Goal: Information Seeking & Learning: Learn about a topic

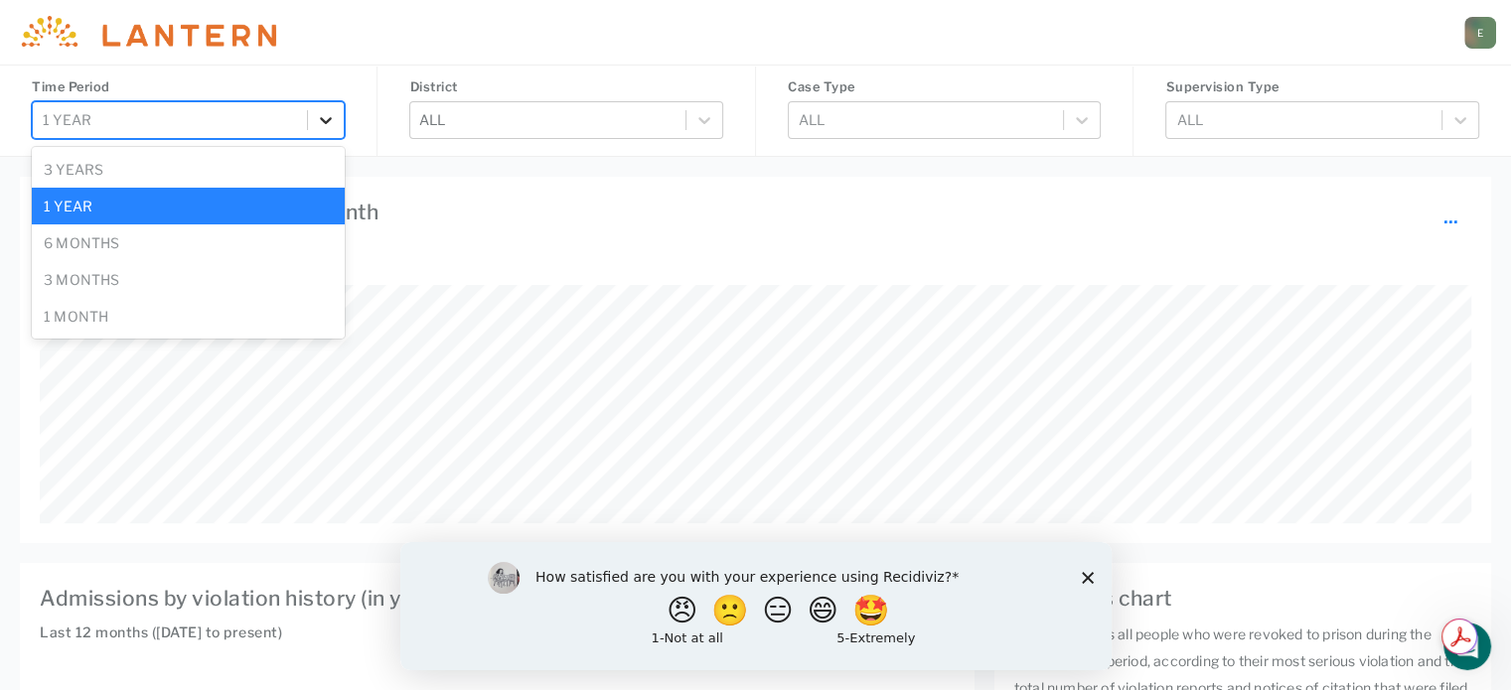
click at [315, 121] on div at bounding box center [326, 120] width 36 height 36
click at [208, 255] on div "6 months" at bounding box center [188, 242] width 313 height 37
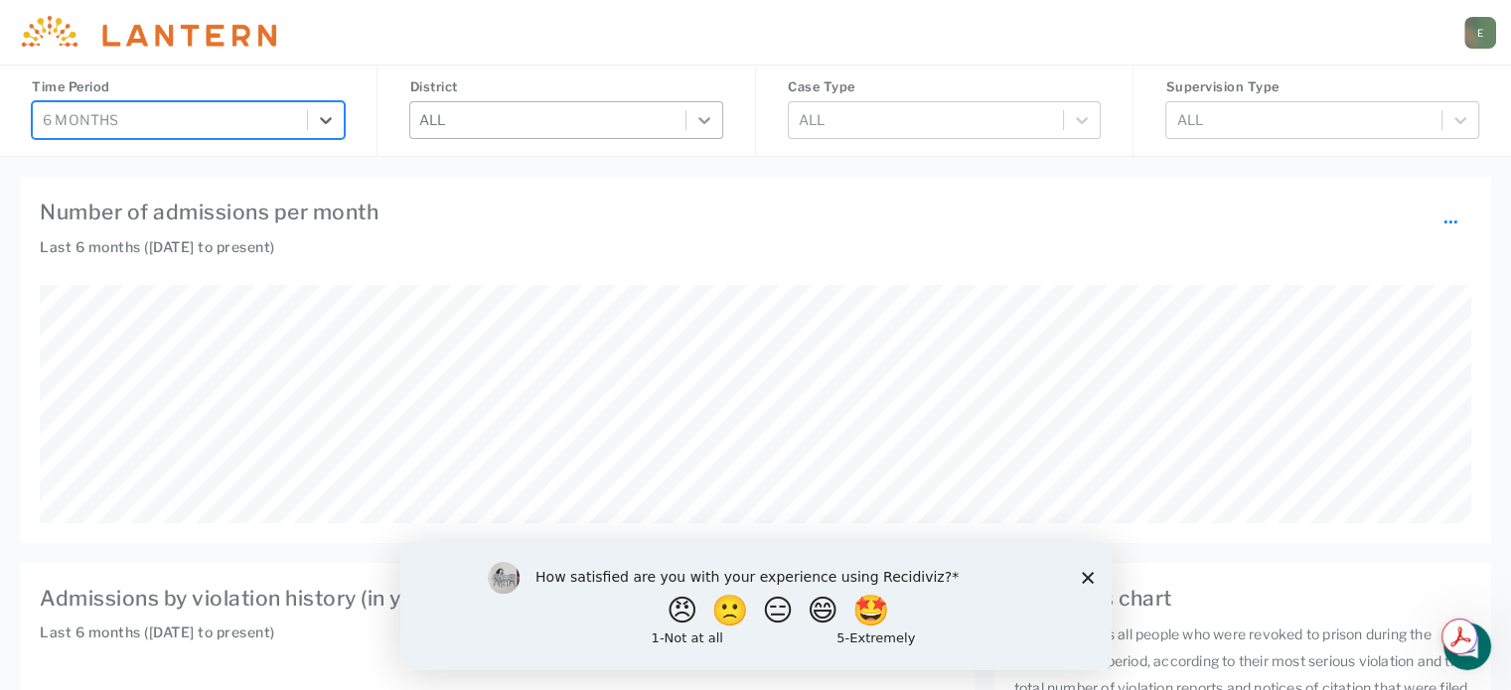
click at [695, 126] on icon at bounding box center [704, 120] width 20 height 20
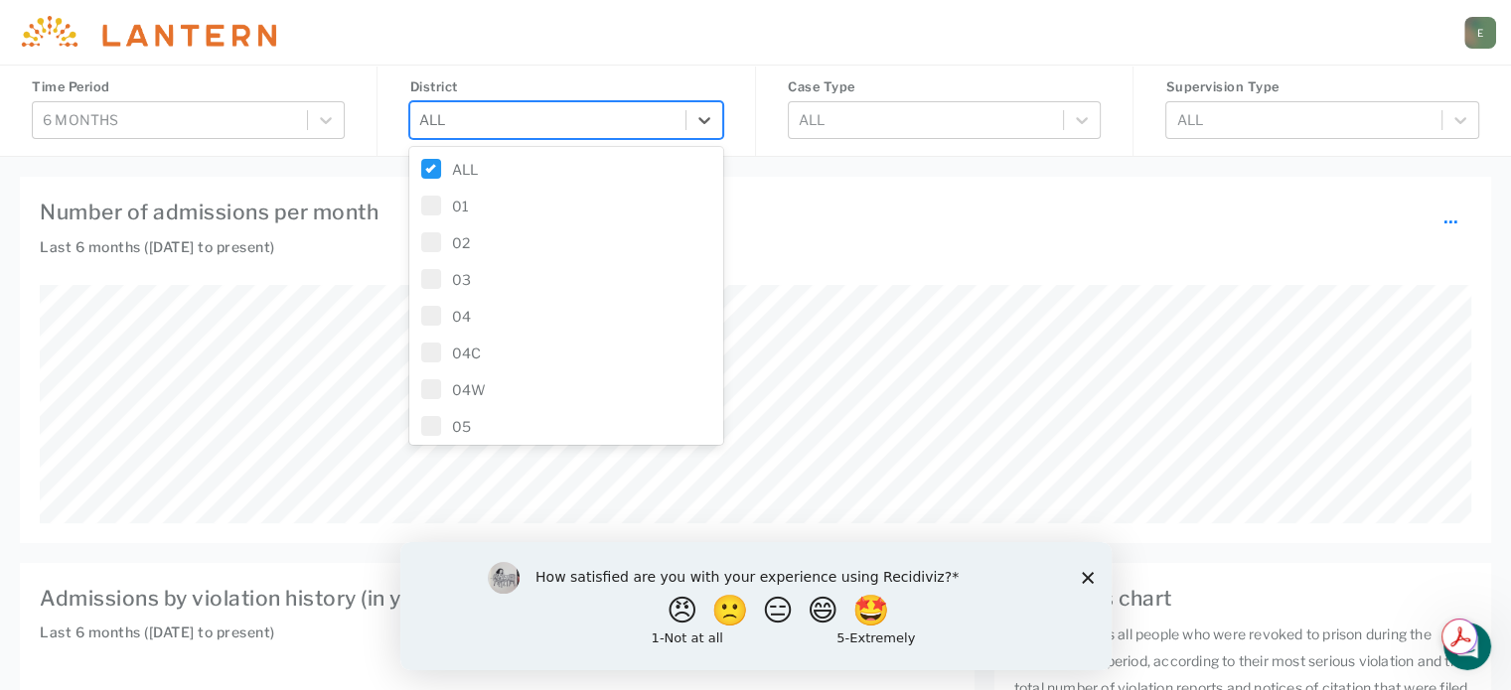
click at [468, 172] on label "ALL" at bounding box center [565, 169] width 289 height 21
click at [446, 260] on label "15" at bounding box center [565, 256] width 289 height 21
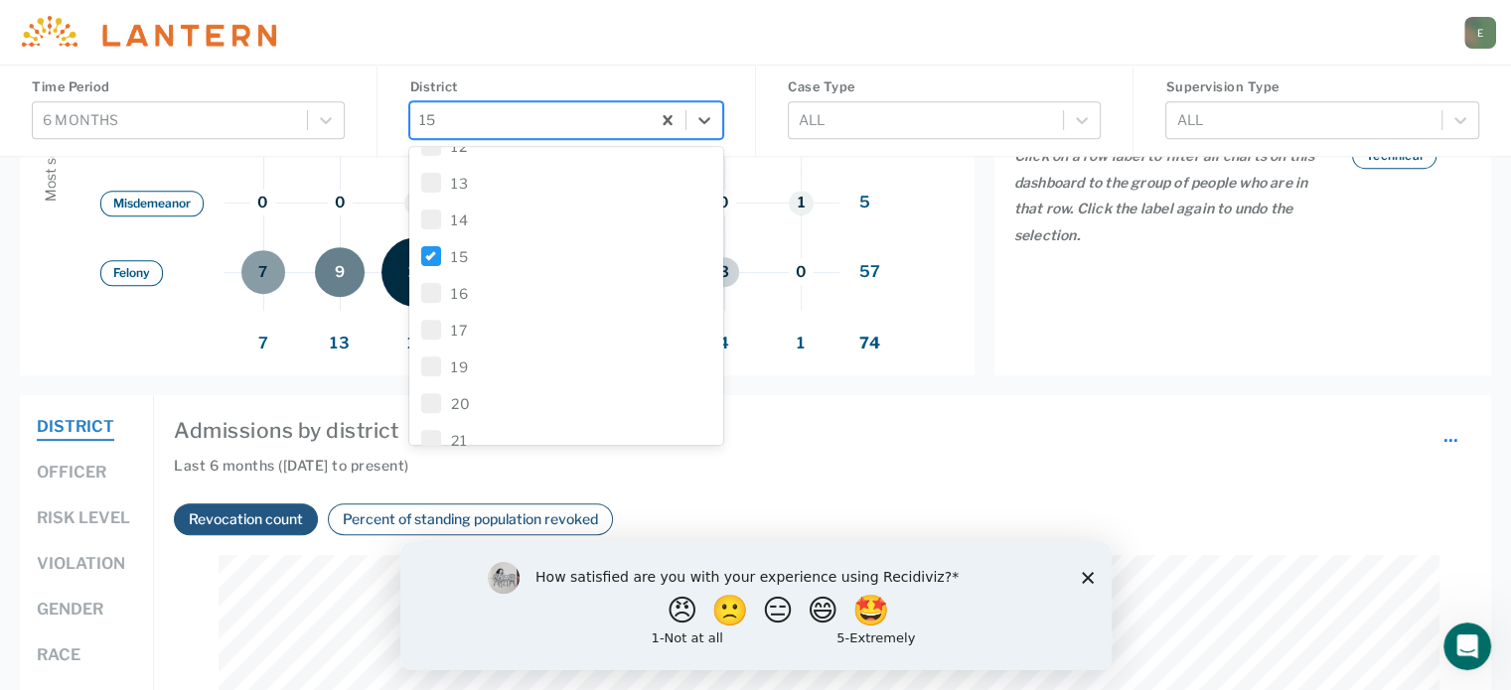
scroll to position [1093, 0]
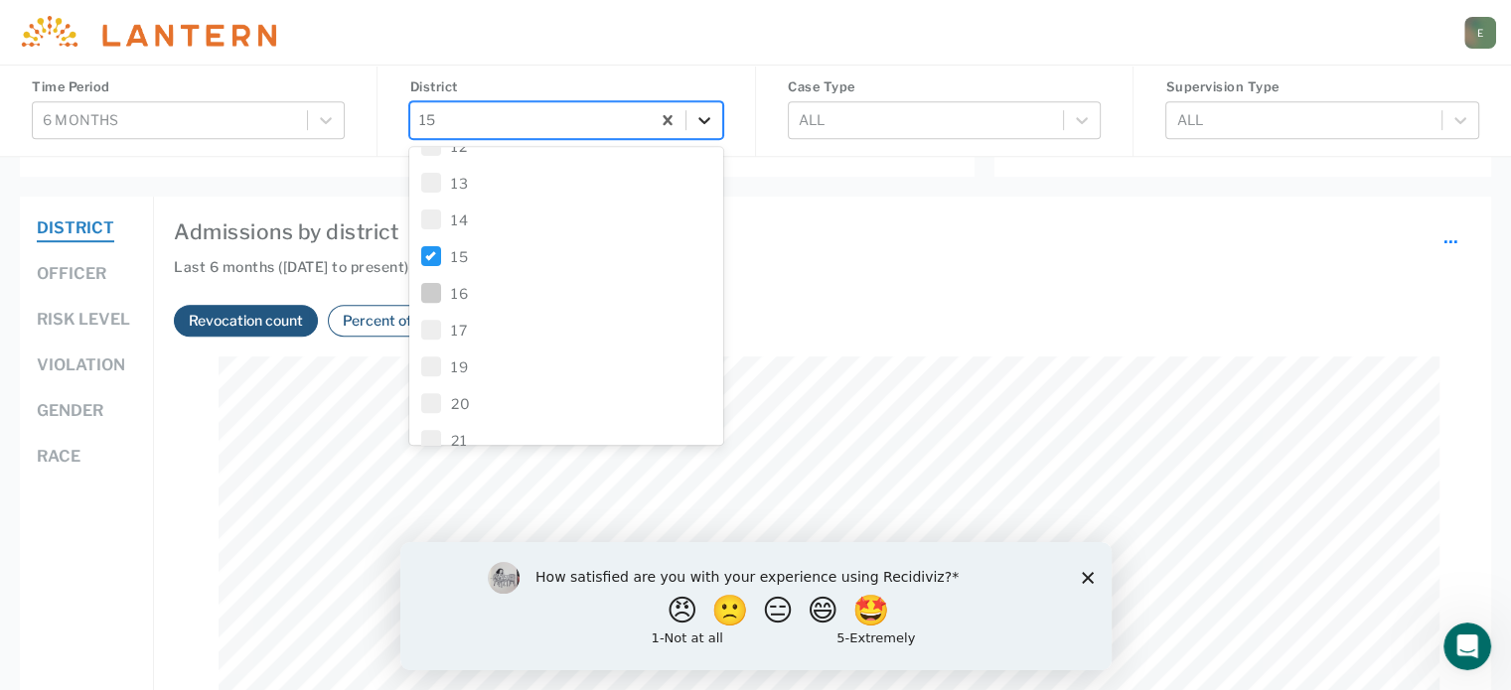
click at [712, 120] on icon at bounding box center [704, 120] width 20 height 20
click at [71, 273] on button "Officer" at bounding box center [72, 275] width 70 height 26
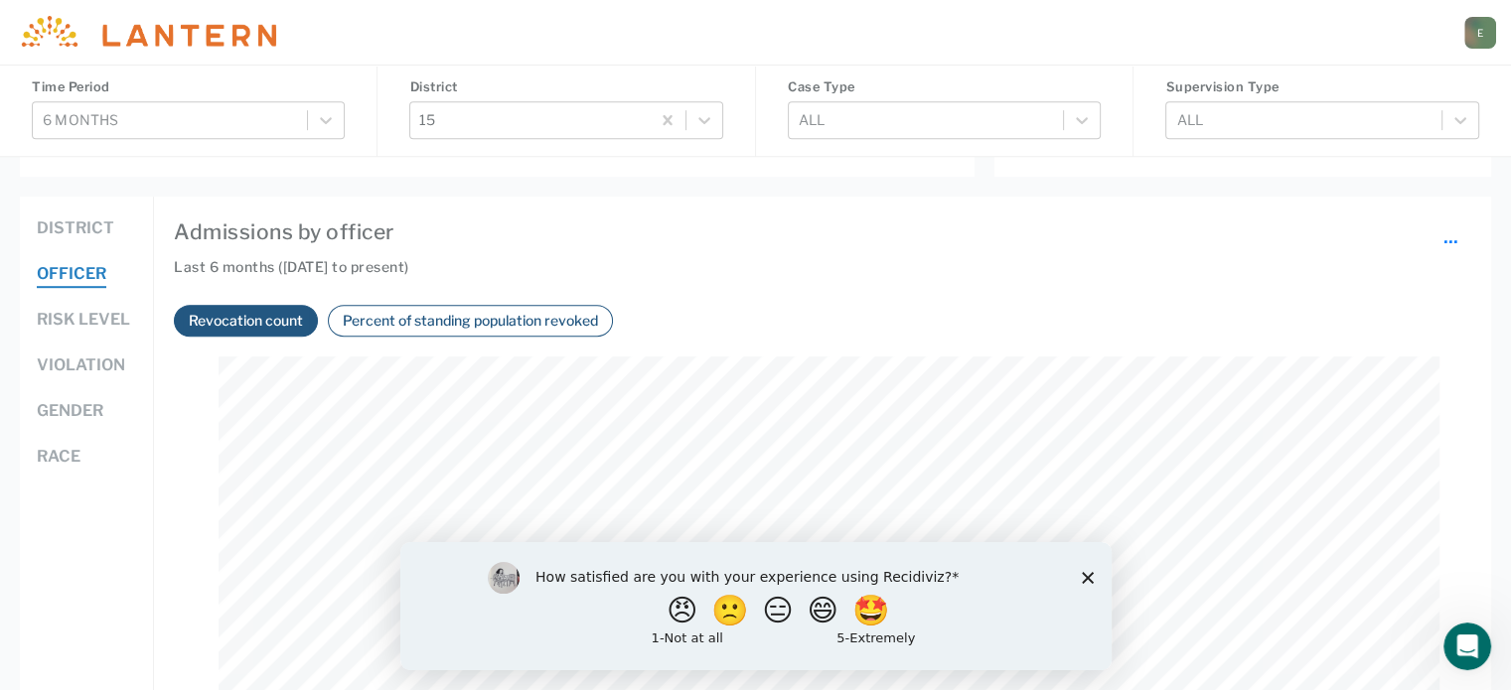
scroll to position [414, 1220]
click at [1088, 574] on icon "Close survey" at bounding box center [1087, 577] width 12 height 12
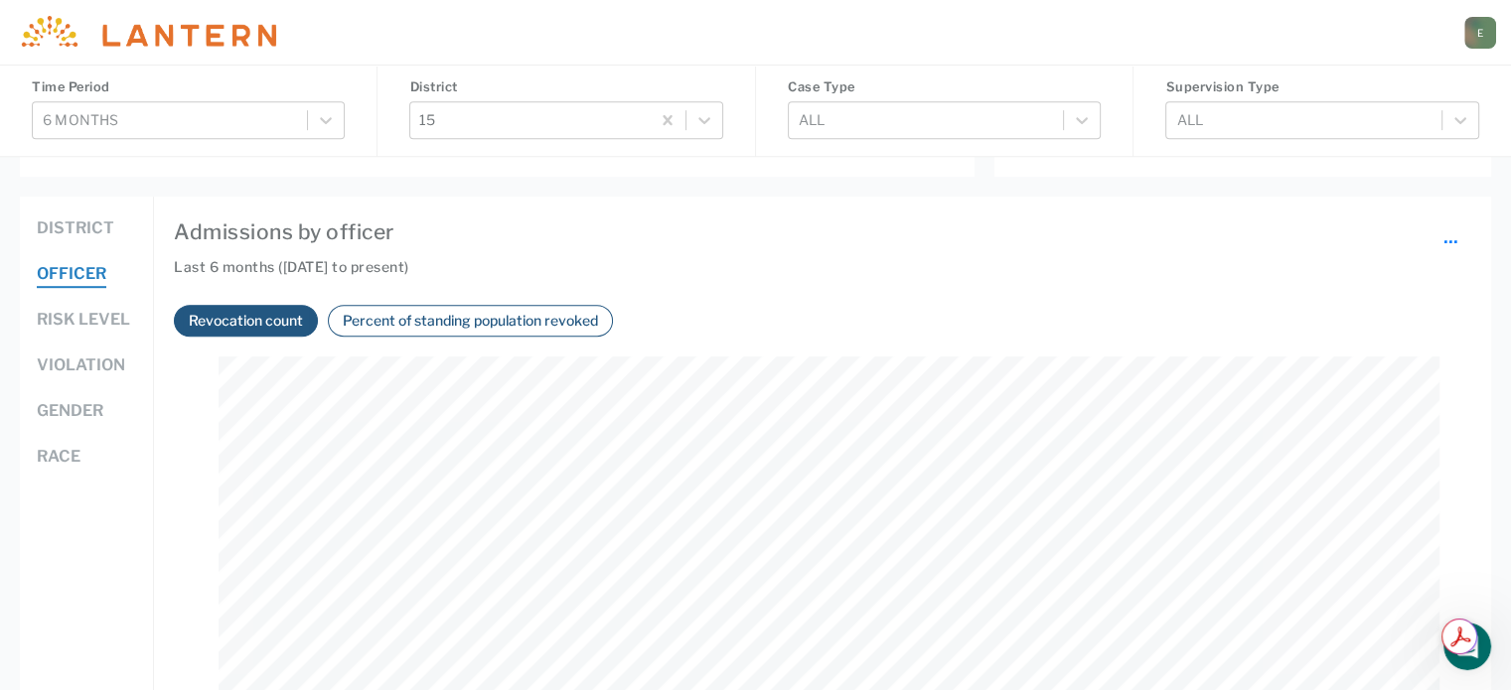
click at [356, 311] on button "Percent of standing population revoked" at bounding box center [470, 320] width 267 height 23
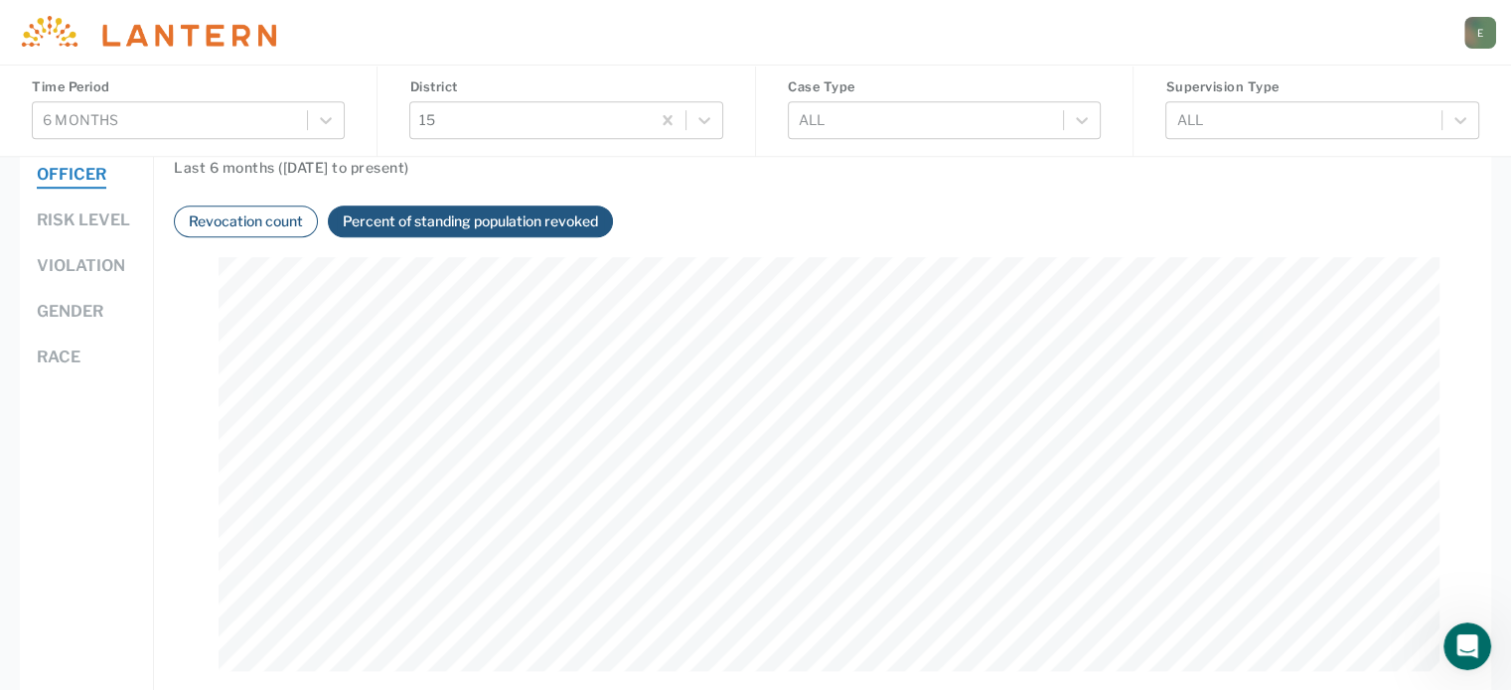
scroll to position [1291, 0]
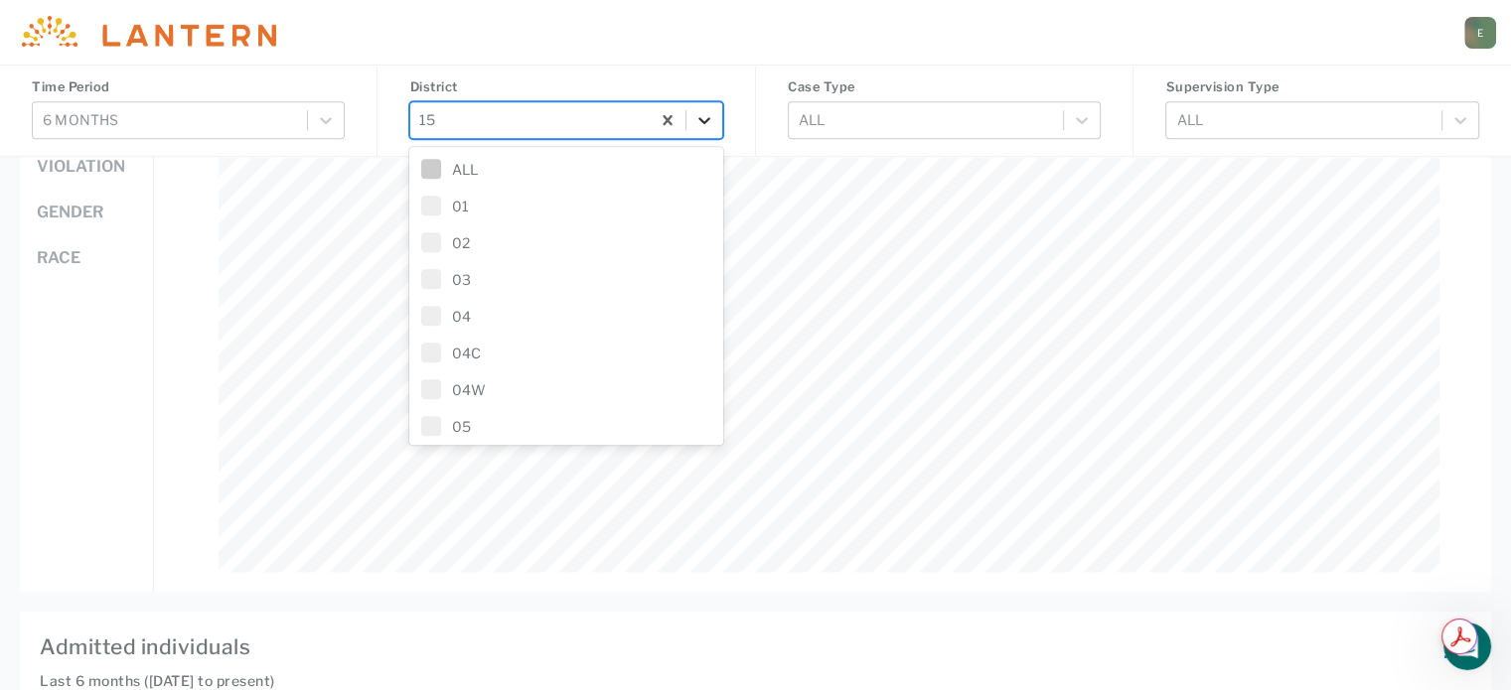
click at [700, 117] on icon at bounding box center [704, 120] width 20 height 20
click at [441, 353] on span at bounding box center [431, 356] width 20 height 20
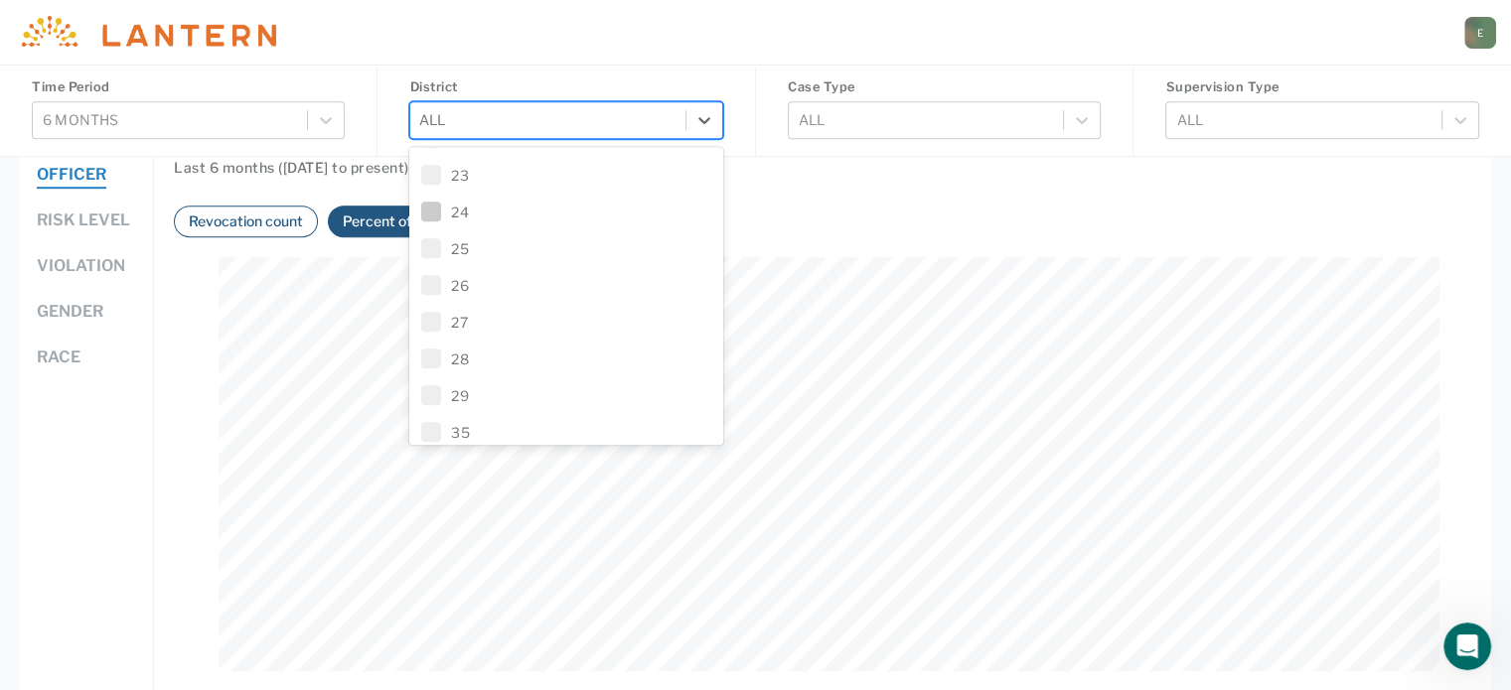
scroll to position [1034, 0]
click at [433, 227] on span at bounding box center [431, 237] width 20 height 20
click at [127, 406] on div "District Officer Risk level Violation Gender Race" at bounding box center [87, 394] width 134 height 594
click at [709, 124] on icon at bounding box center [704, 120] width 20 height 20
